Goal: Information Seeking & Learning: Check status

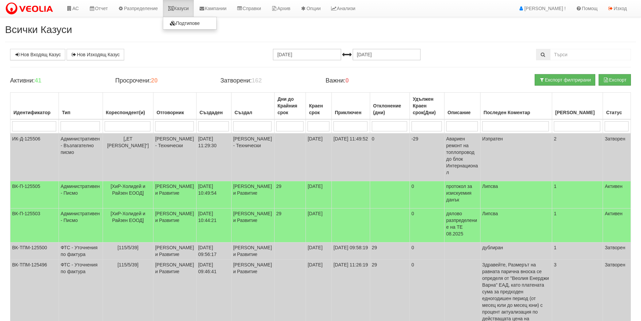
click at [188, 8] on link "Казуси" at bounding box center [178, 8] width 31 height 17
click at [180, 7] on link "Казуси" at bounding box center [178, 8] width 31 height 17
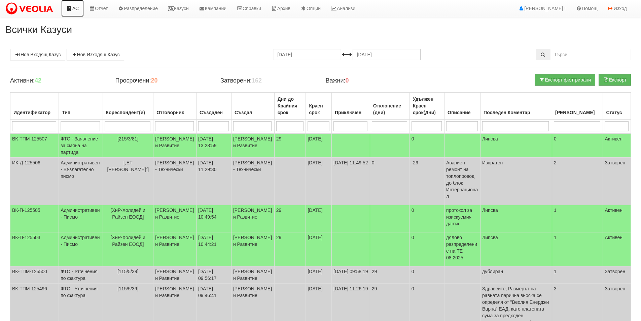
click at [79, 12] on link "АС" at bounding box center [72, 8] width 23 height 17
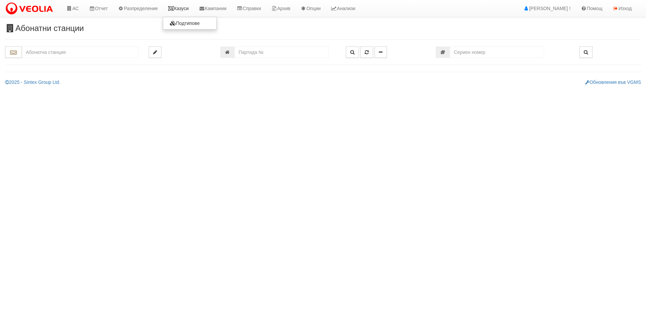
click at [187, 8] on link "Казуси" at bounding box center [178, 8] width 31 height 17
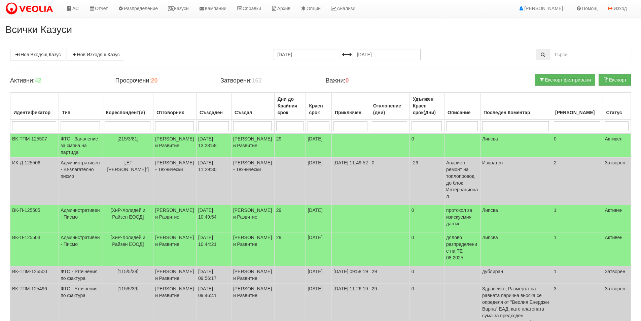
click at [188, 127] on input "search" at bounding box center [174, 126] width 38 height 10
type input "дил"
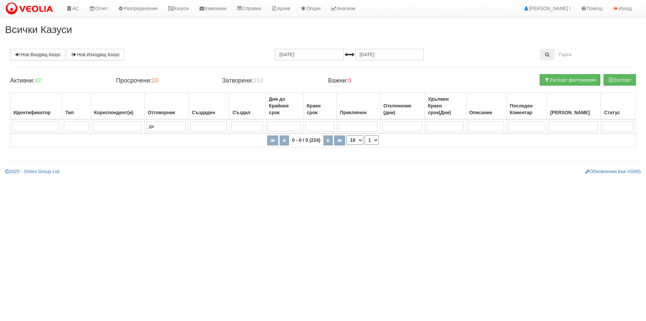
type input "д"
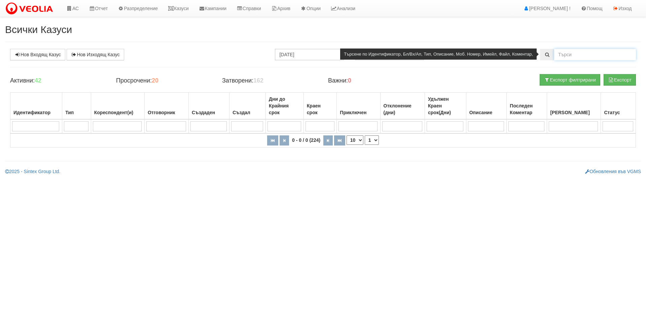
click at [576, 54] on input "text" at bounding box center [595, 54] width 82 height 11
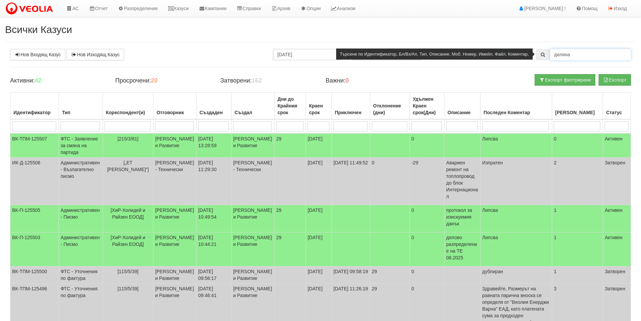
type input "диляна"
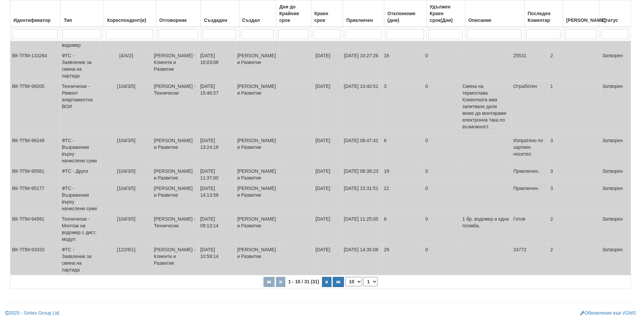
scroll to position [34, 0]
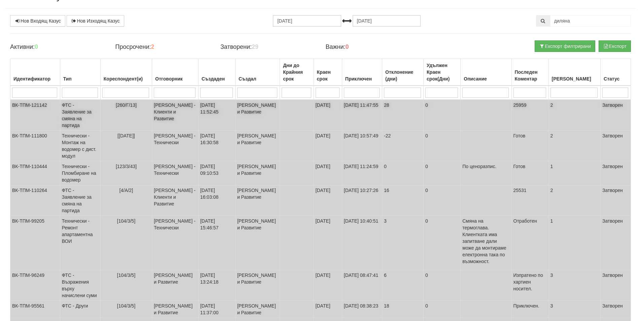
click at [147, 119] on td "[260/Г/13]" at bounding box center [126, 115] width 52 height 31
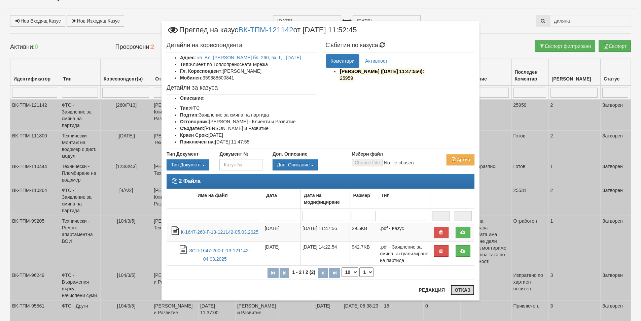
click at [463, 288] on button "Отказ" at bounding box center [463, 289] width 24 height 11
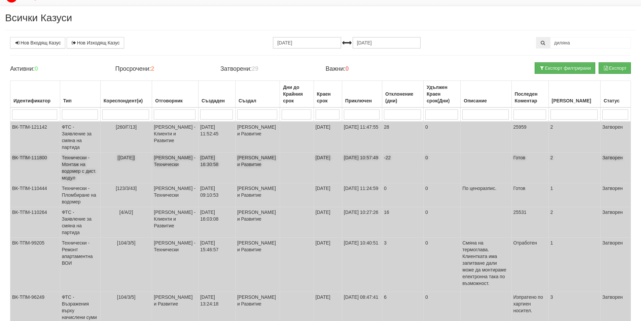
scroll to position [0, 0]
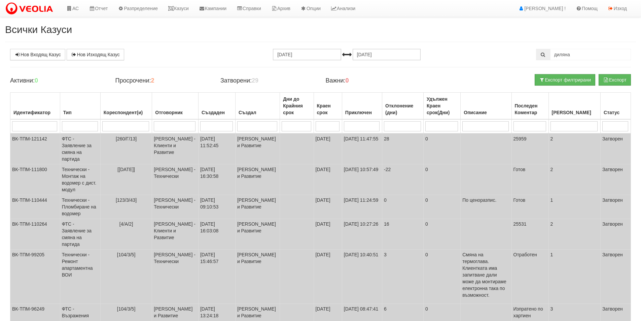
click at [178, 58] on div "Нов Входящ Казус Нов Изходящ Казус" at bounding box center [110, 54] width 210 height 11
click at [39, 60] on link "Нов Входящ Казус" at bounding box center [37, 54] width 55 height 11
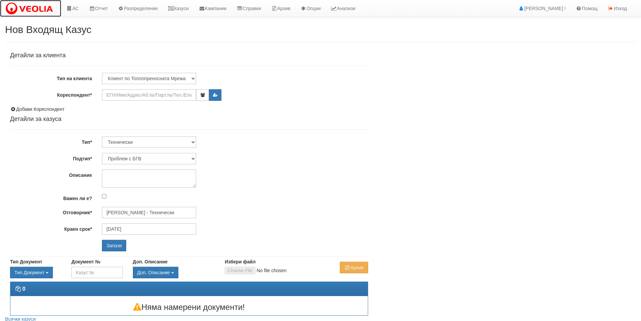
click at [22, 5] on img at bounding box center [30, 9] width 51 height 14
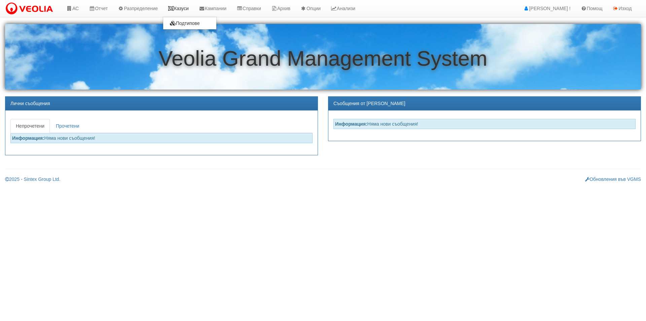
click at [184, 7] on link "Казуси" at bounding box center [178, 8] width 31 height 17
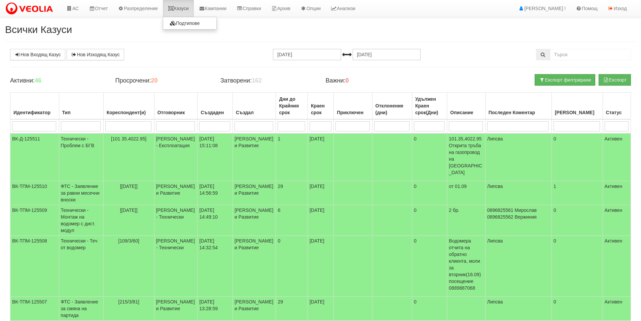
click at [188, 12] on link "Казуси" at bounding box center [178, 8] width 31 height 17
